Goal: Communication & Community: Answer question/provide support

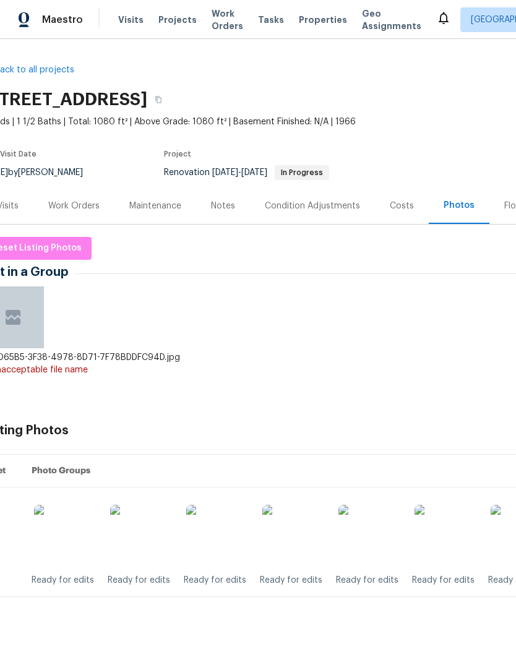
scroll to position [0, 19]
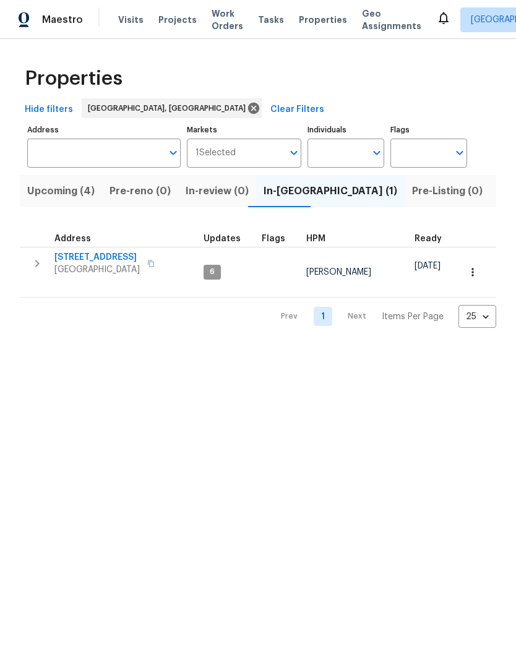
click at [90, 255] on span "[STREET_ADDRESS]" at bounding box center [96, 257] width 85 height 12
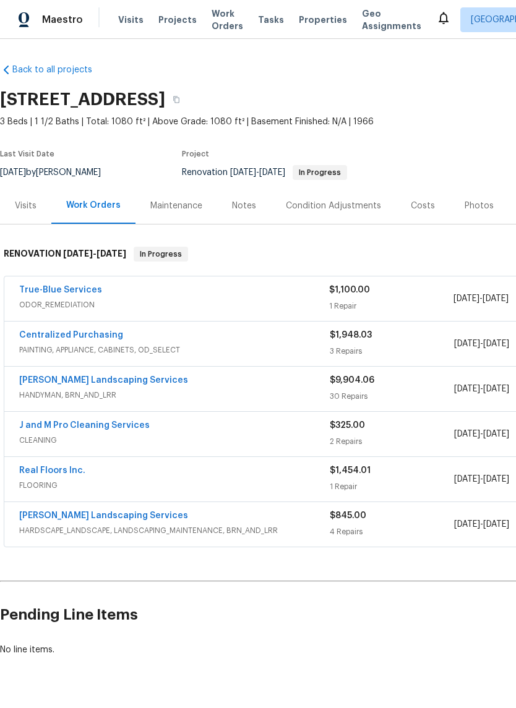
click at [53, 287] on link "True-Blue Services" at bounding box center [60, 290] width 83 height 9
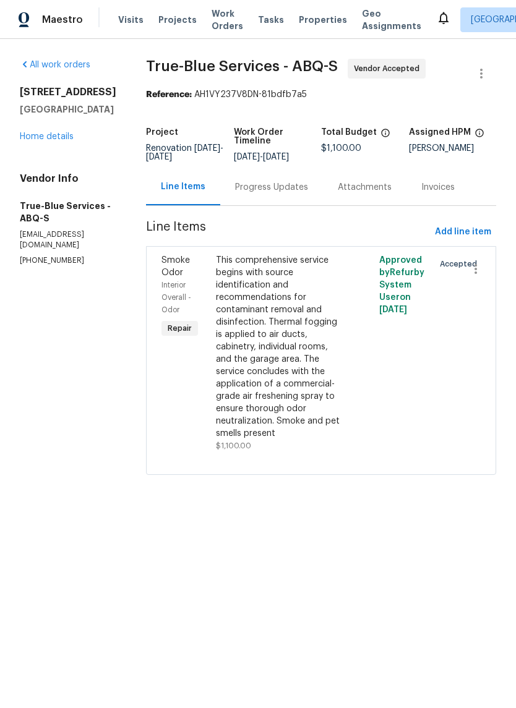
click at [275, 194] on div "Progress Updates" at bounding box center [271, 187] width 73 height 12
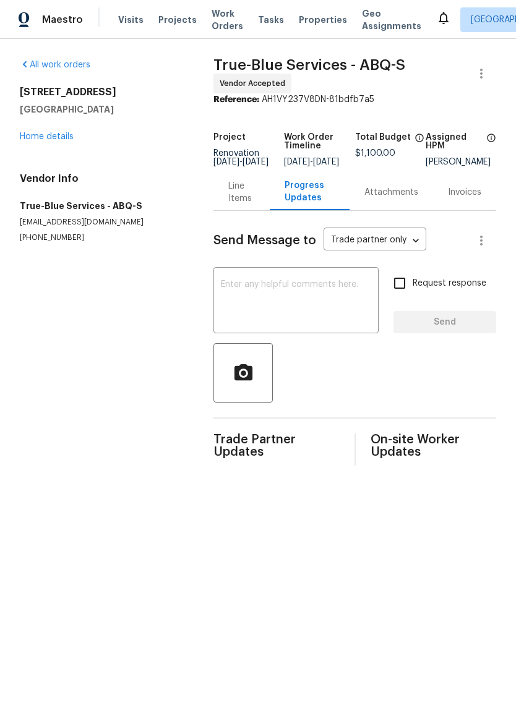
click at [228, 290] on textarea at bounding box center [296, 301] width 150 height 43
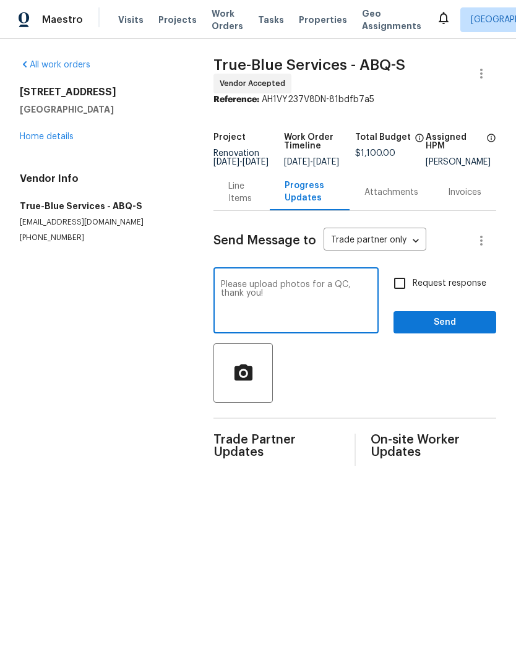
type textarea "Please upload photos for a QC, thank you!"
click at [445, 329] on span "Send" at bounding box center [444, 322] width 83 height 15
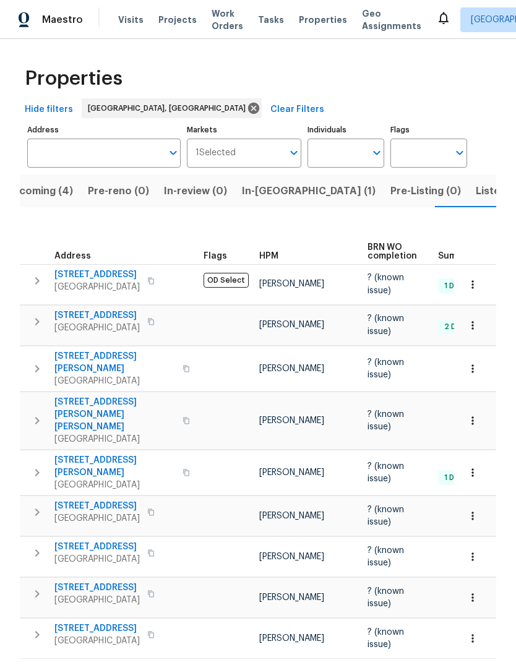
click at [476, 182] on span "Listed (21)" at bounding box center [501, 190] width 51 height 17
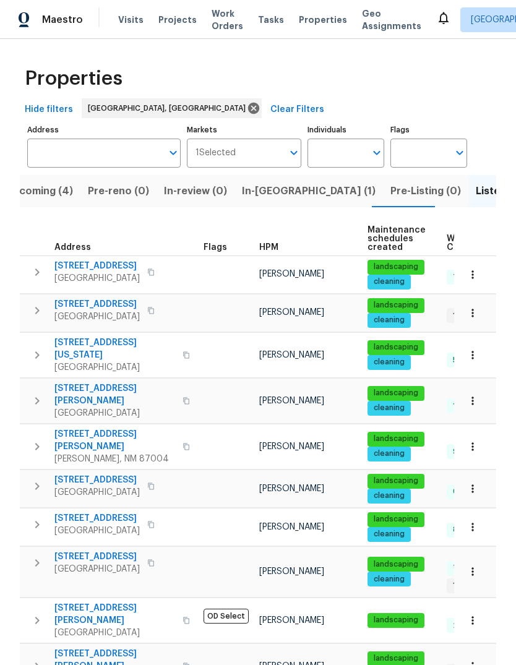
click at [262, 182] on span "In-reno (1)" at bounding box center [309, 190] width 134 height 17
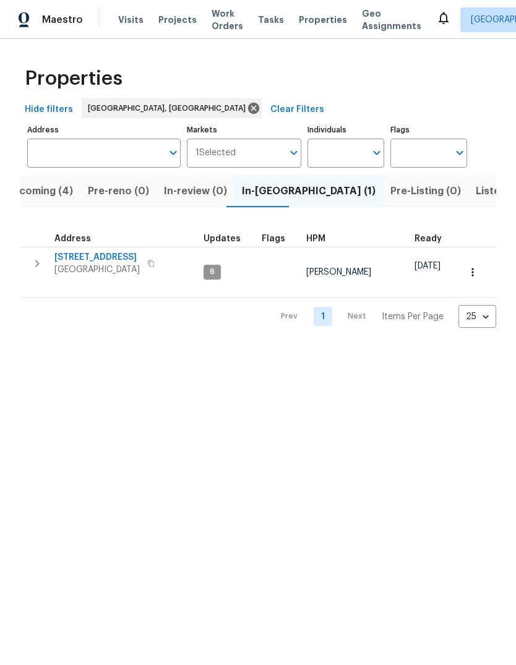
click at [476, 261] on button "button" at bounding box center [472, 272] width 27 height 27
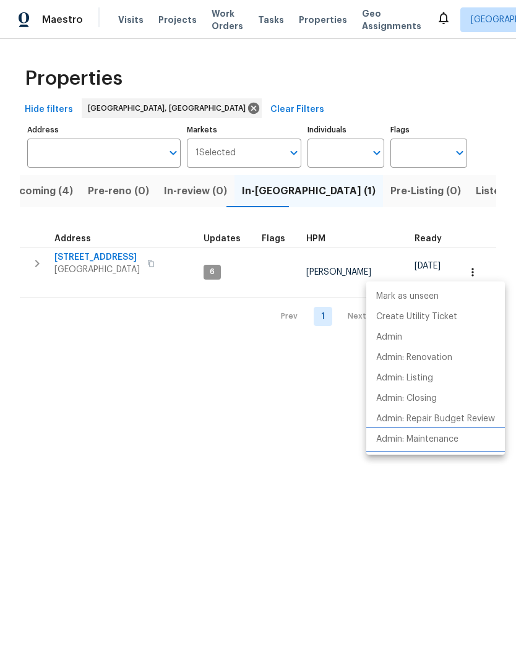
click at [431, 432] on li "Admin: Maintenance" at bounding box center [435, 439] width 139 height 20
click at [238, 511] on div at bounding box center [258, 332] width 516 height 665
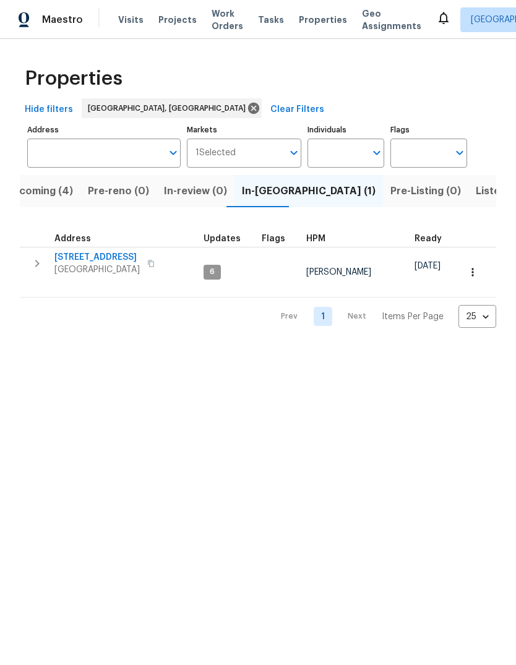
click at [112, 257] on span "[STREET_ADDRESS]" at bounding box center [96, 257] width 85 height 12
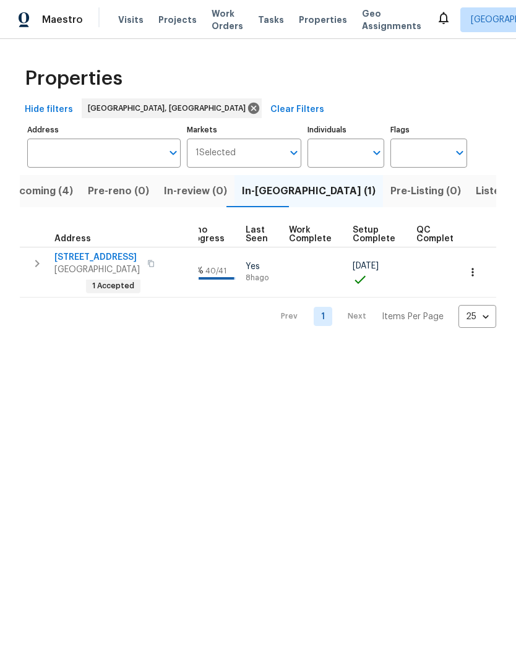
scroll to position [3, 570]
click at [311, 18] on span "Properties" at bounding box center [323, 20] width 48 height 12
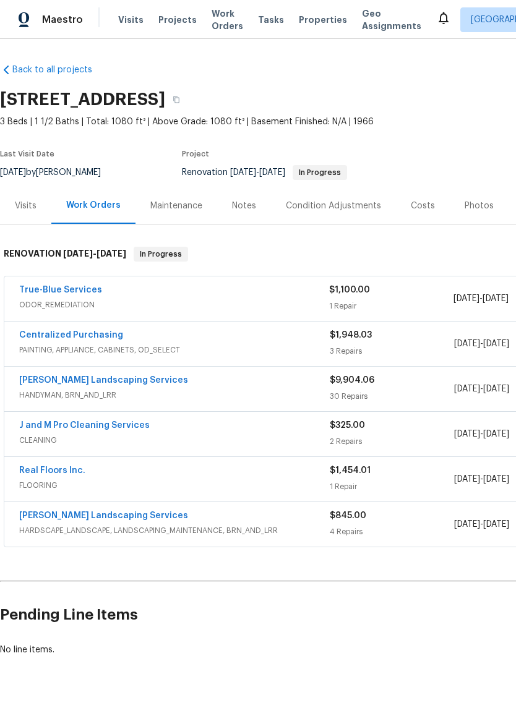
click at [64, 286] on link "True-Blue Services" at bounding box center [60, 290] width 83 height 9
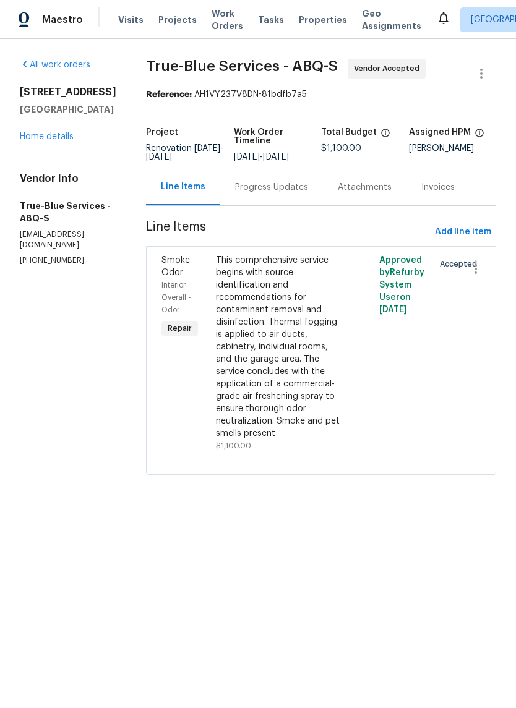
click at [298, 192] on div "Progress Updates" at bounding box center [271, 187] width 73 height 12
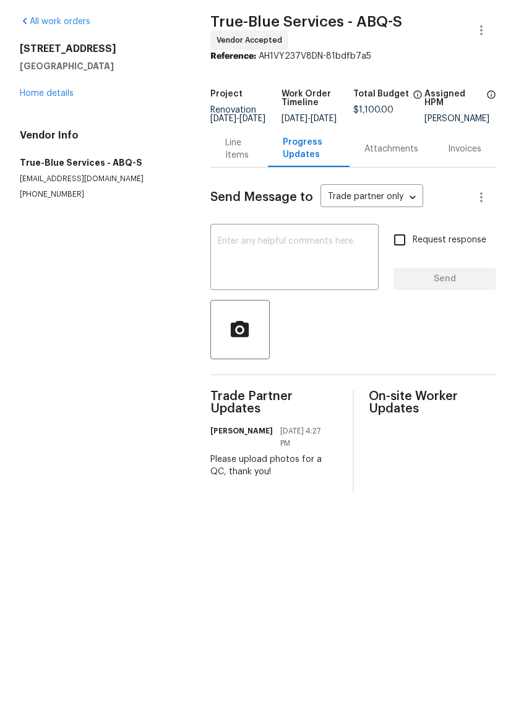
click at [231, 180] on div "Line Items" at bounding box center [239, 192] width 28 height 25
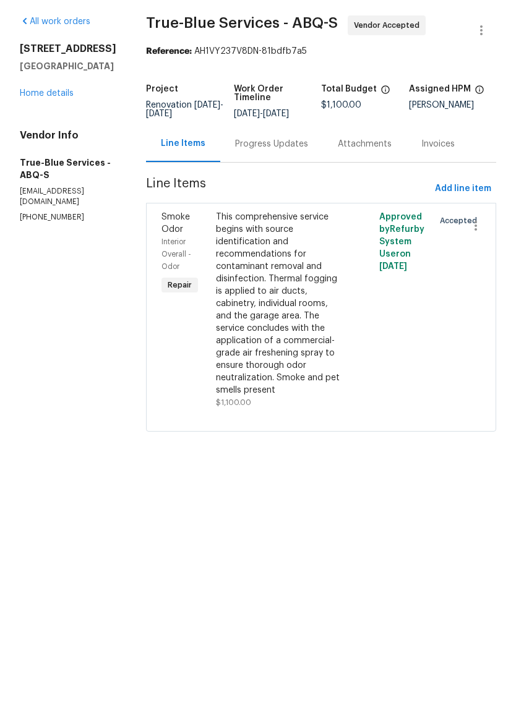
click at [53, 132] on link "Home details" at bounding box center [47, 136] width 54 height 9
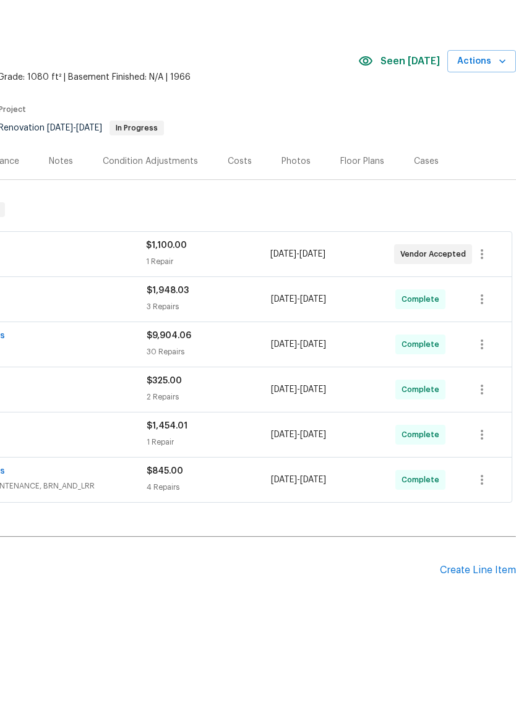
scroll to position [1, 183]
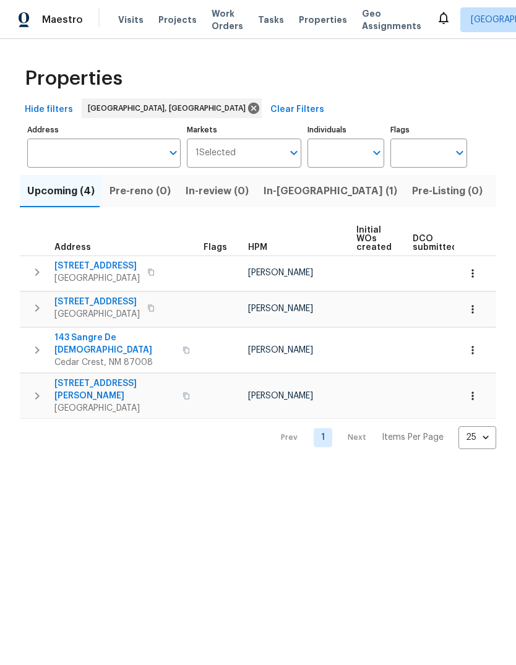
click at [275, 194] on span "In-[GEOGRAPHIC_DATA] (1)" at bounding box center [331, 190] width 134 height 17
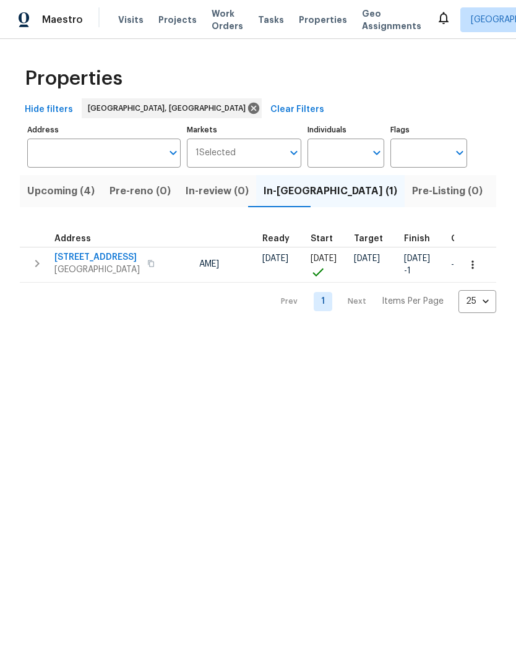
scroll to position [0, 155]
click at [328, 333] on html "Maestro Visits Projects Work Orders Tasks Properties Geo Assignments [GEOGRAPHI…" at bounding box center [258, 166] width 516 height 333
